Goal: Transaction & Acquisition: Purchase product/service

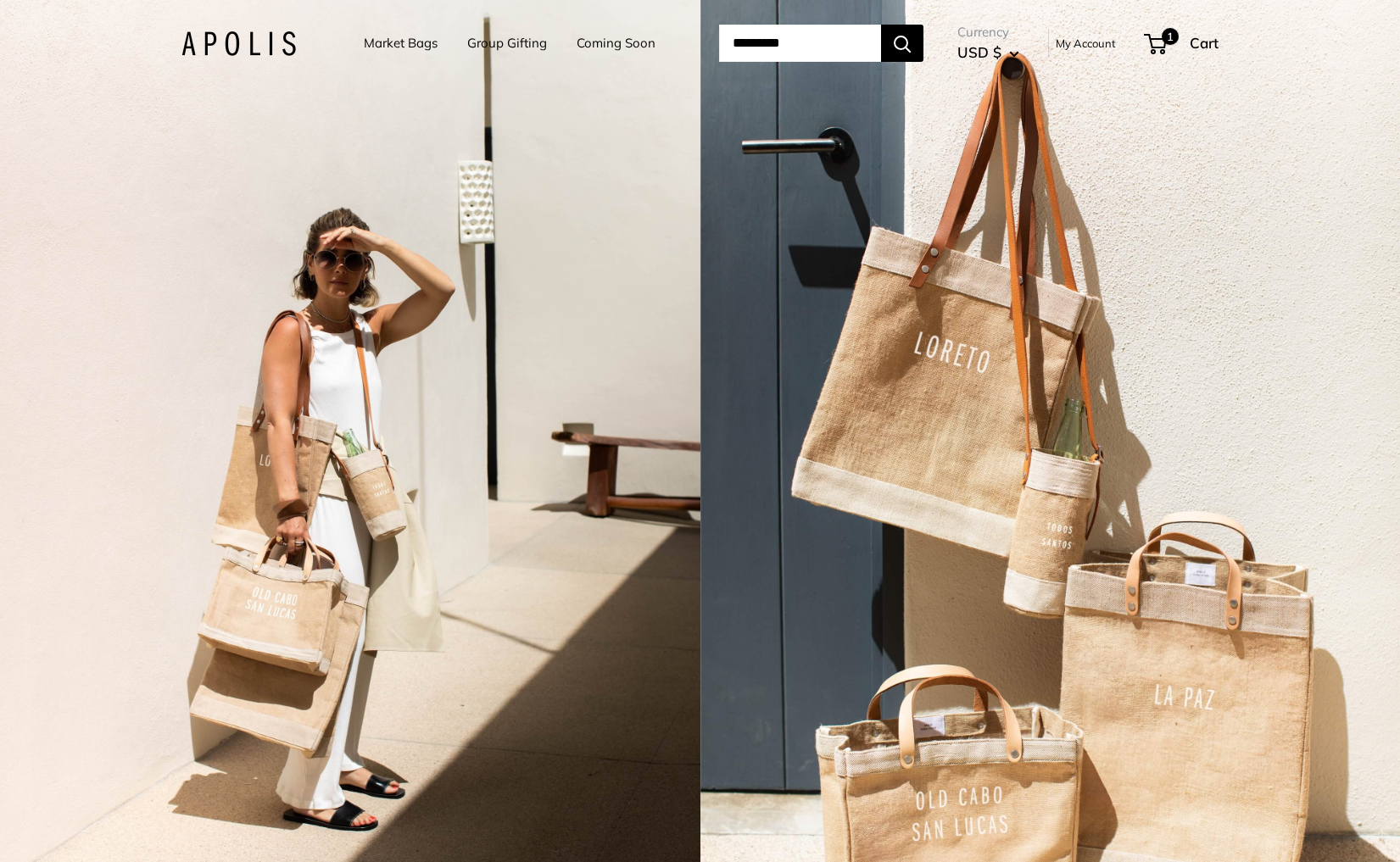
click at [377, 42] on link "Market Bags" at bounding box center [401, 42] width 74 height 23
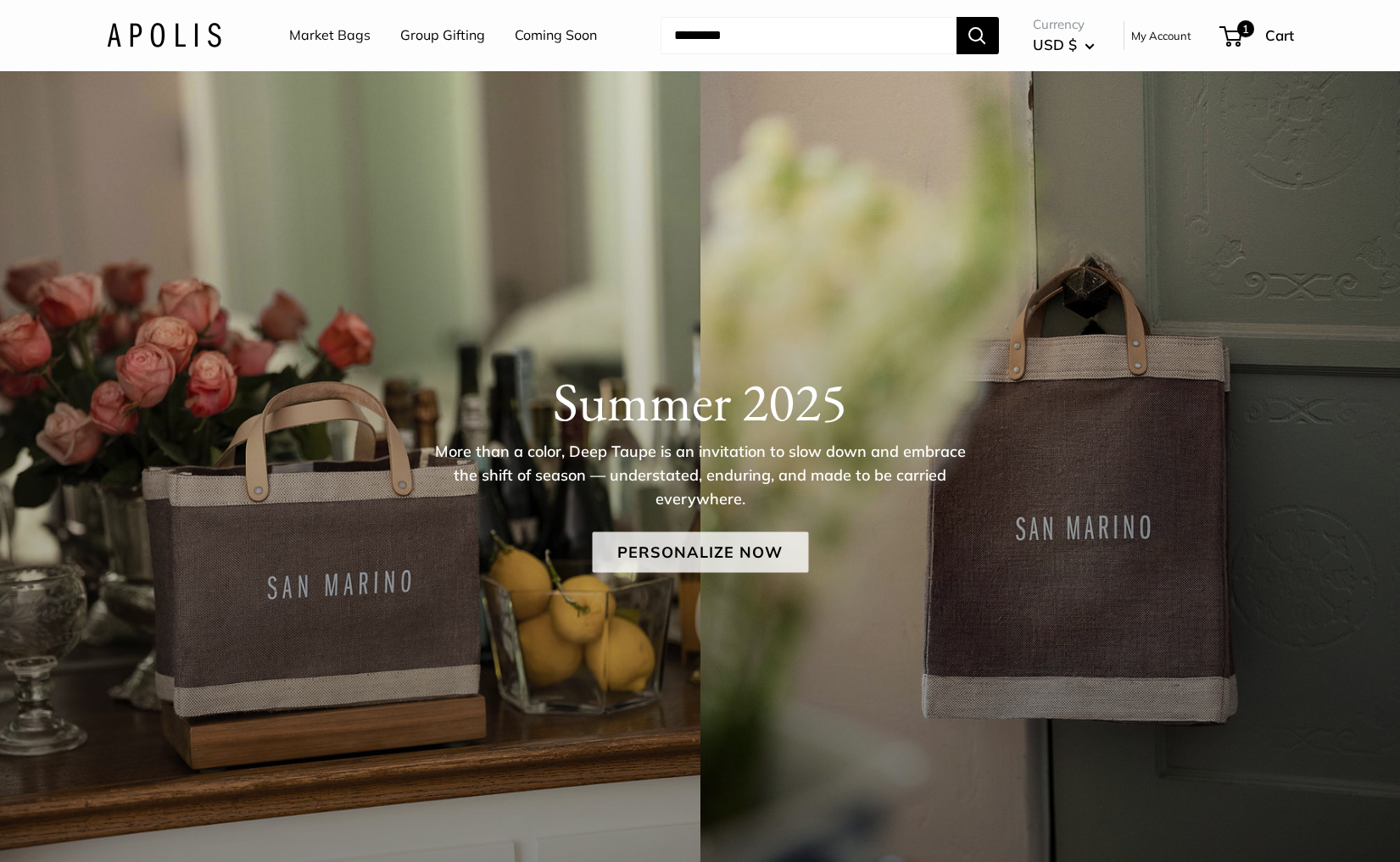
click at [730, 551] on link "Personalize Now" at bounding box center [700, 552] width 216 height 40
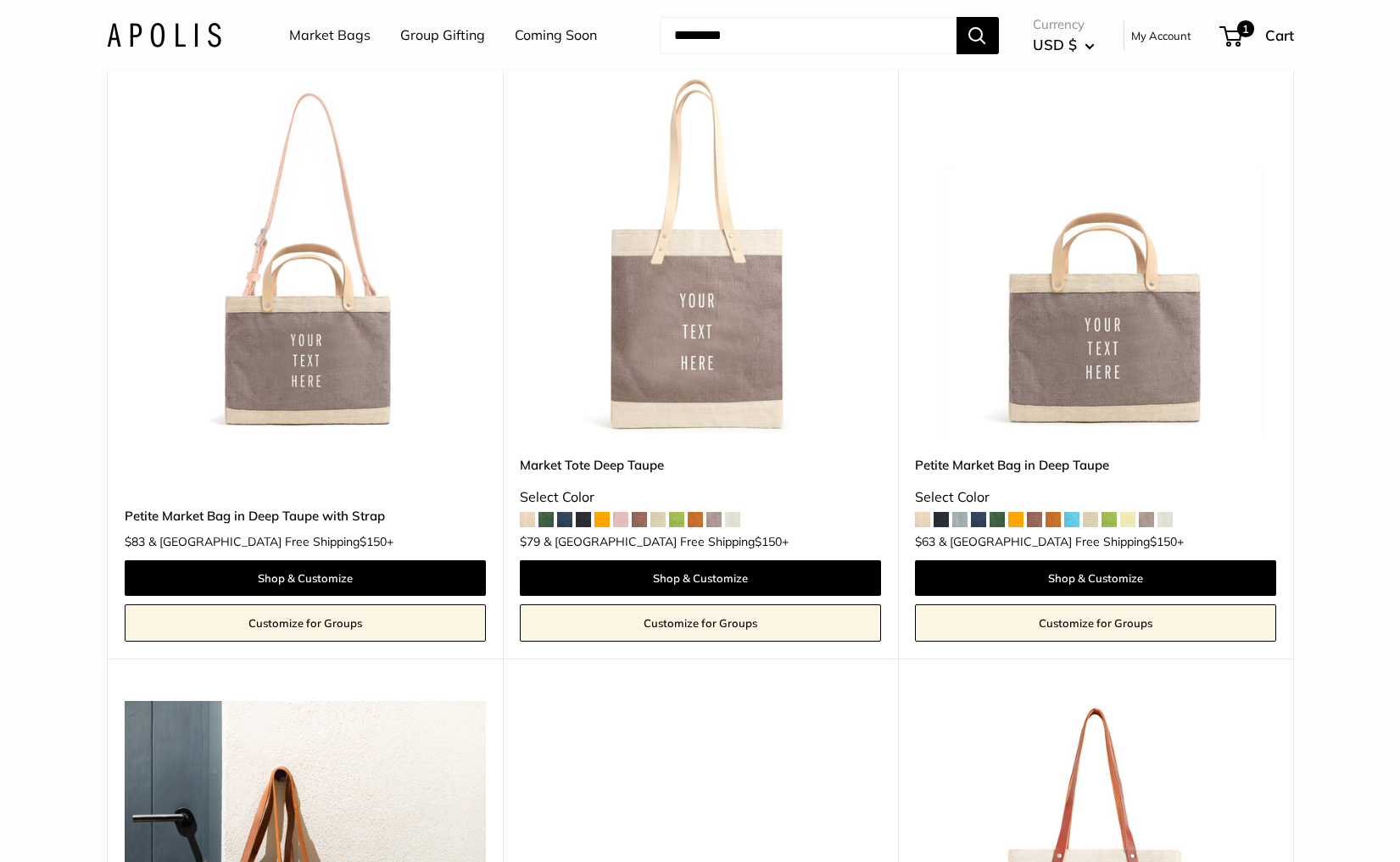
scroll to position [853, 0]
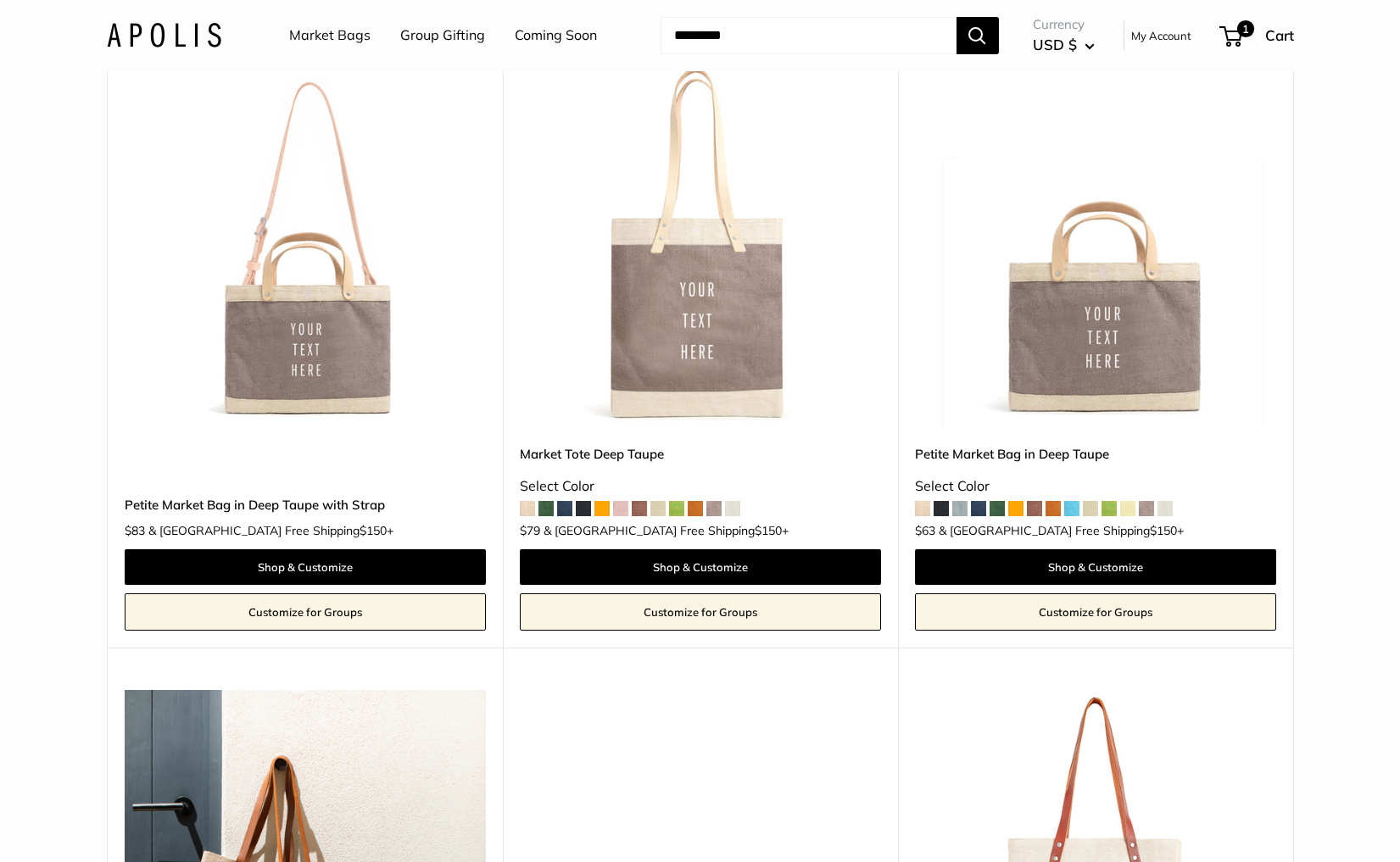
click at [0, 0] on img at bounding box center [0, 0] width 0 height 0
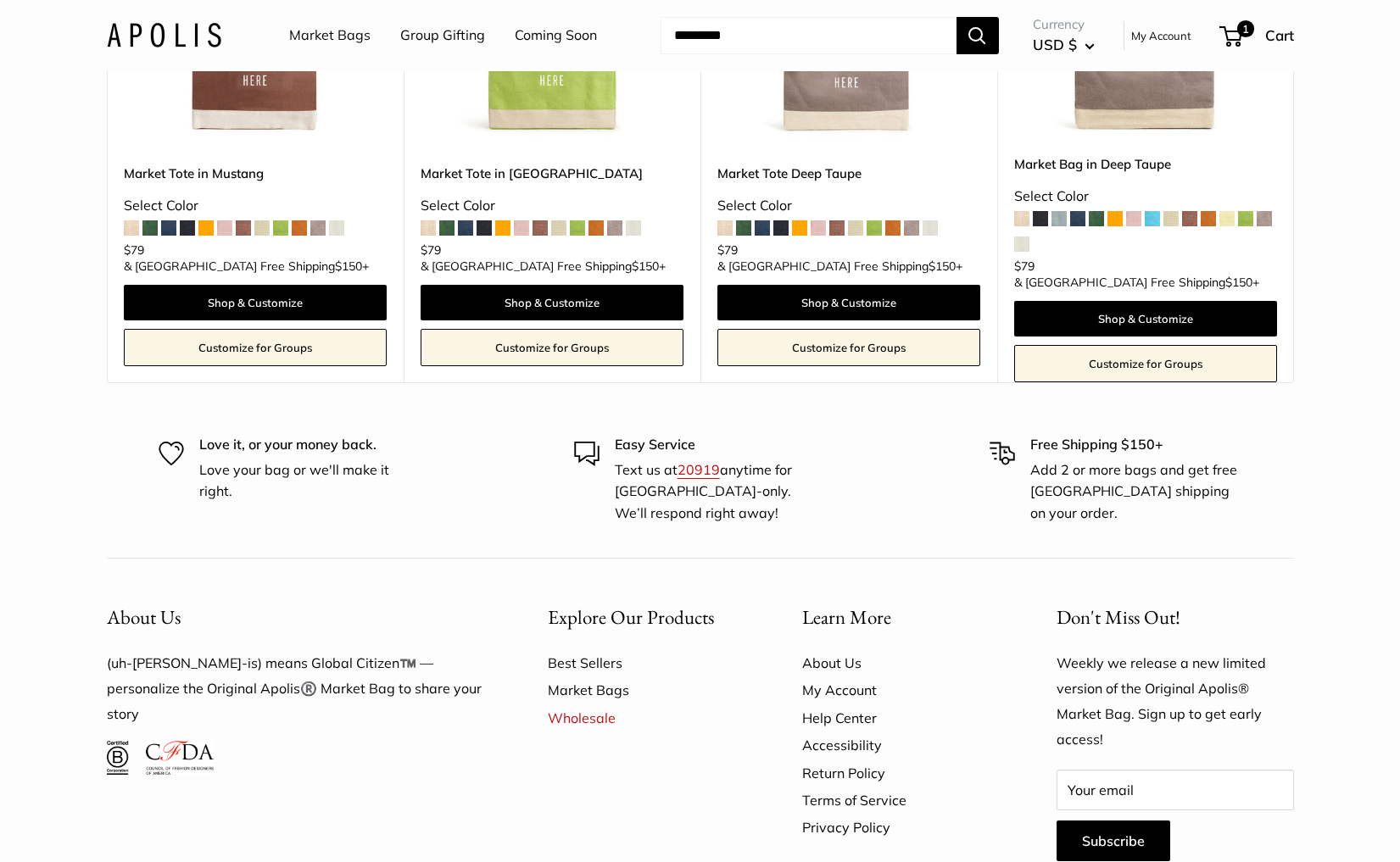
scroll to position [3903, 0]
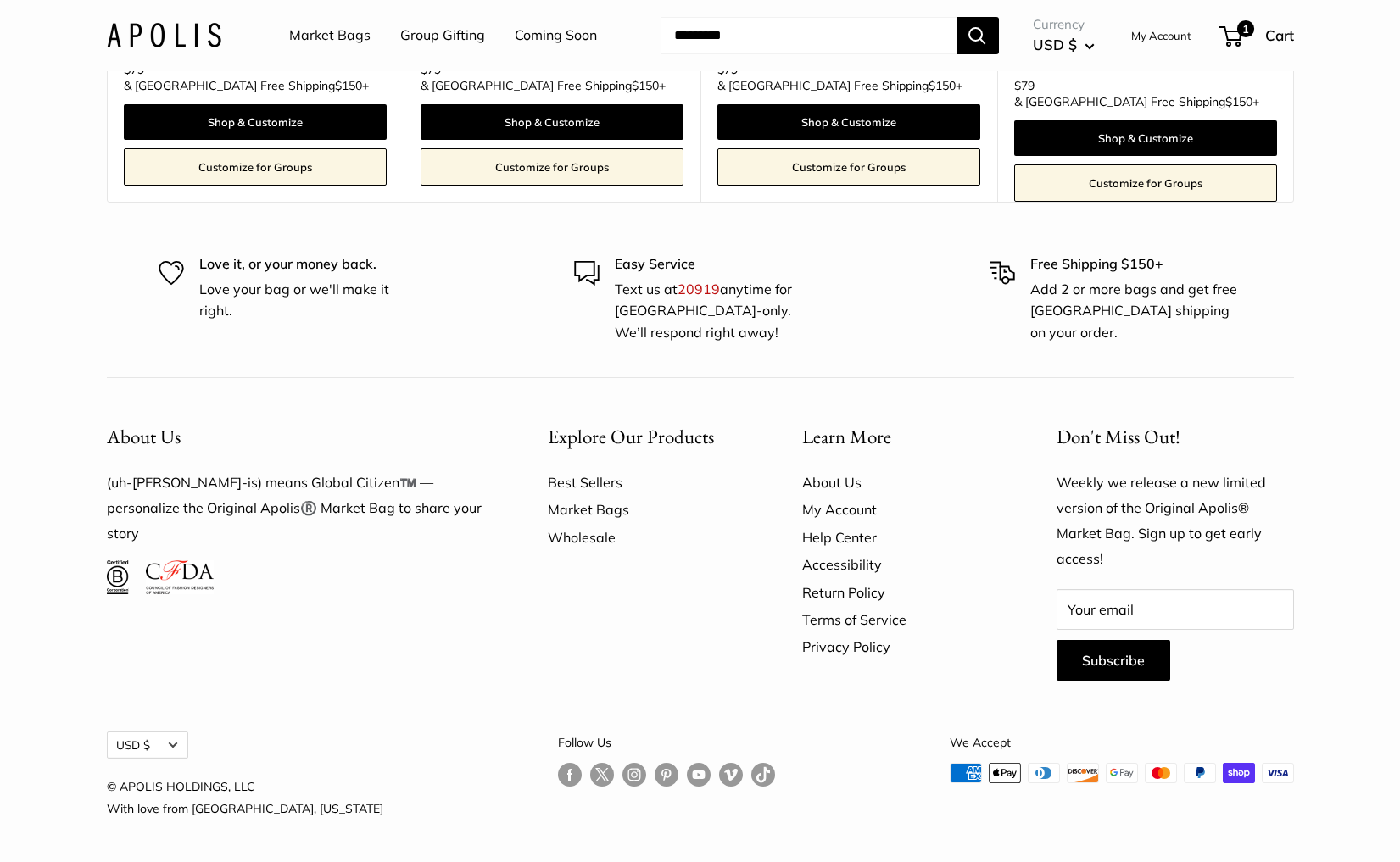
click at [570, 537] on link "Wholesale" at bounding box center [646, 537] width 195 height 27
